Goal: Navigation & Orientation: Find specific page/section

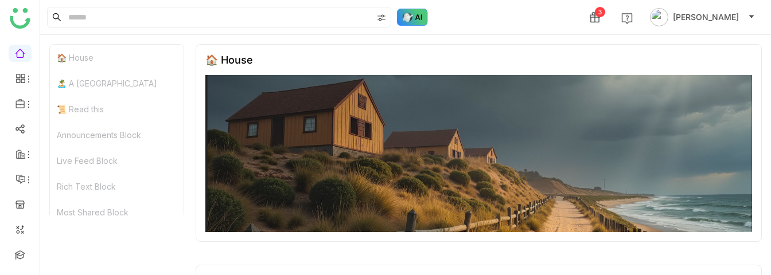
click at [410, 19] on img at bounding box center [412, 17] width 31 height 17
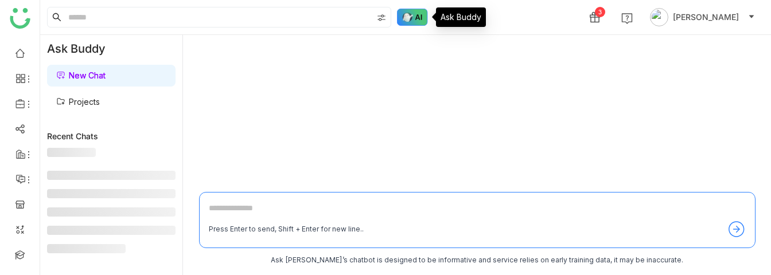
click at [410, 19] on img at bounding box center [412, 17] width 31 height 17
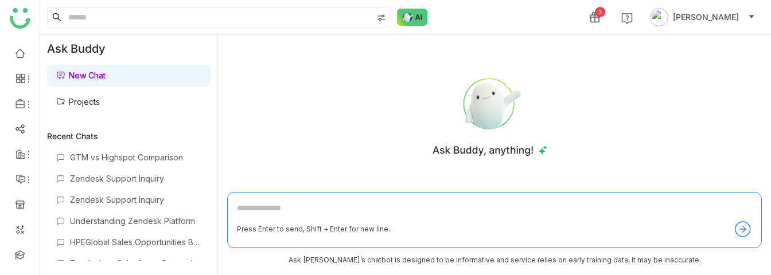
click at [91, 103] on link "Projects" at bounding box center [78, 102] width 44 height 10
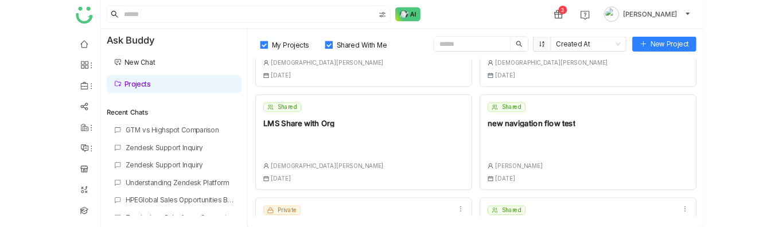
scroll to position [301, 0]
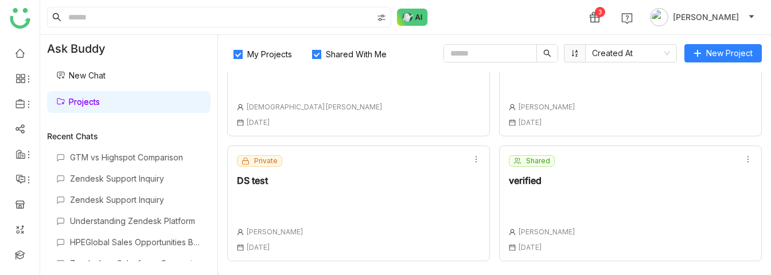
click at [258, 183] on div "DS test" at bounding box center [270, 180] width 67 height 9
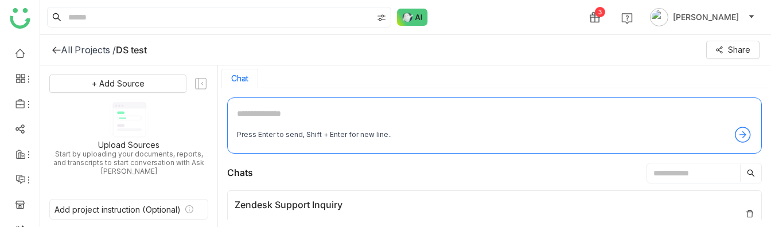
click at [99, 49] on div "All Projects /" at bounding box center [88, 49] width 55 height 11
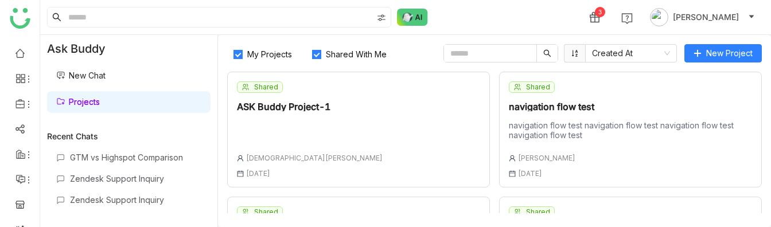
click at [306, 106] on div "ASK Buddy Project-1" at bounding box center [310, 106] width 146 height 9
